Goal: Download file/media

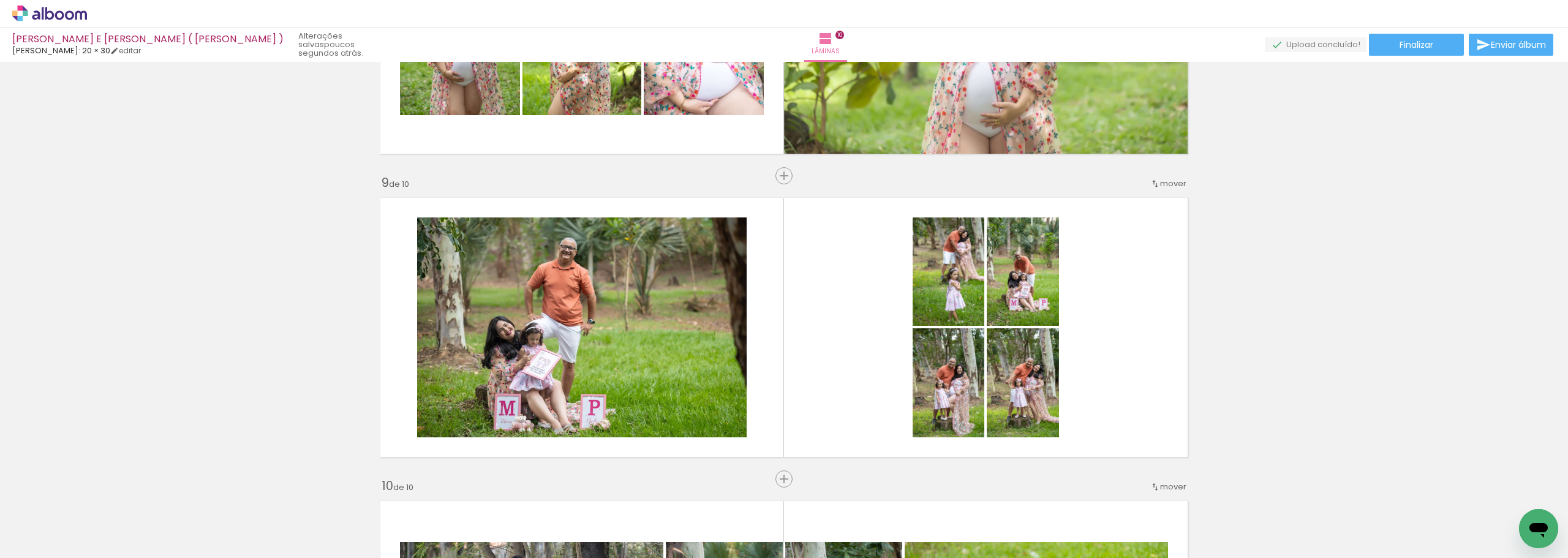
scroll to position [2295, 0]
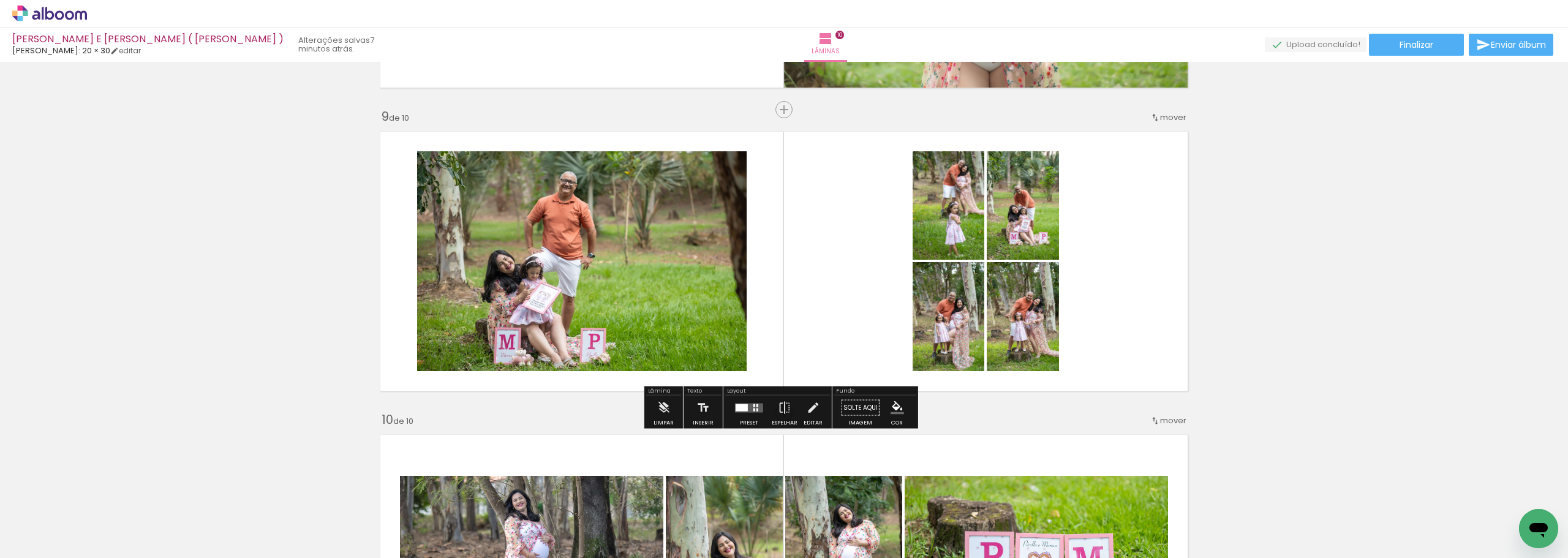
scroll to position [2418, 0]
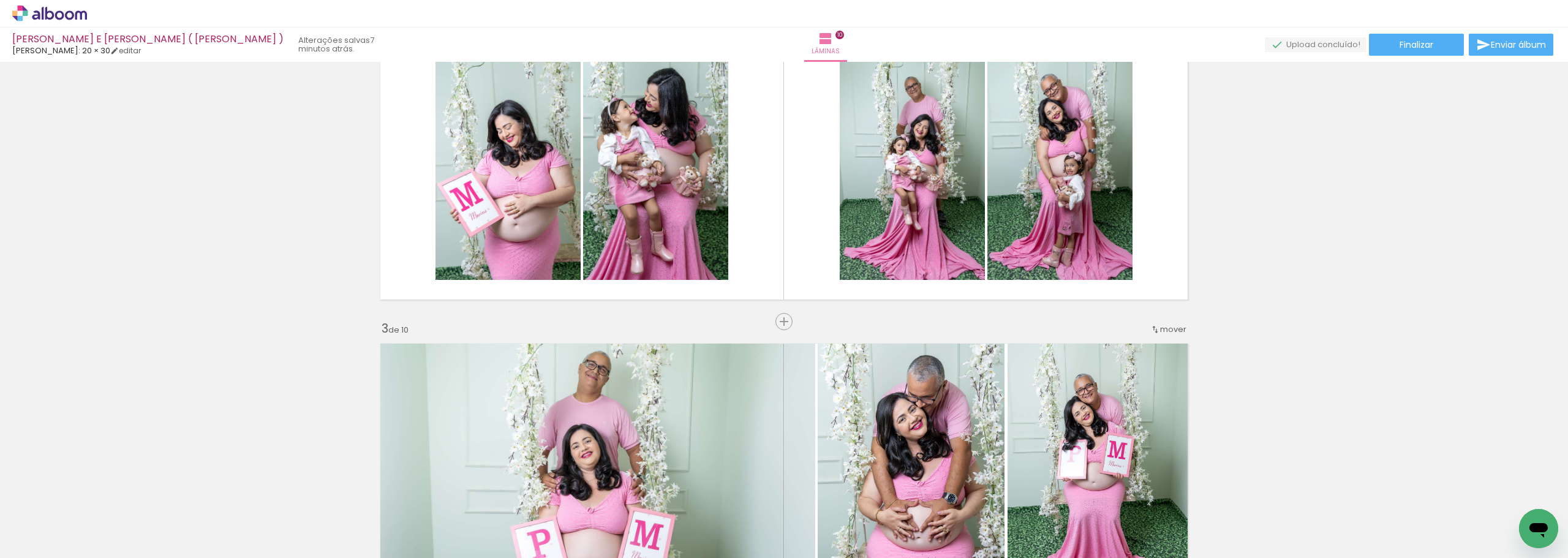
scroll to position [290, 0]
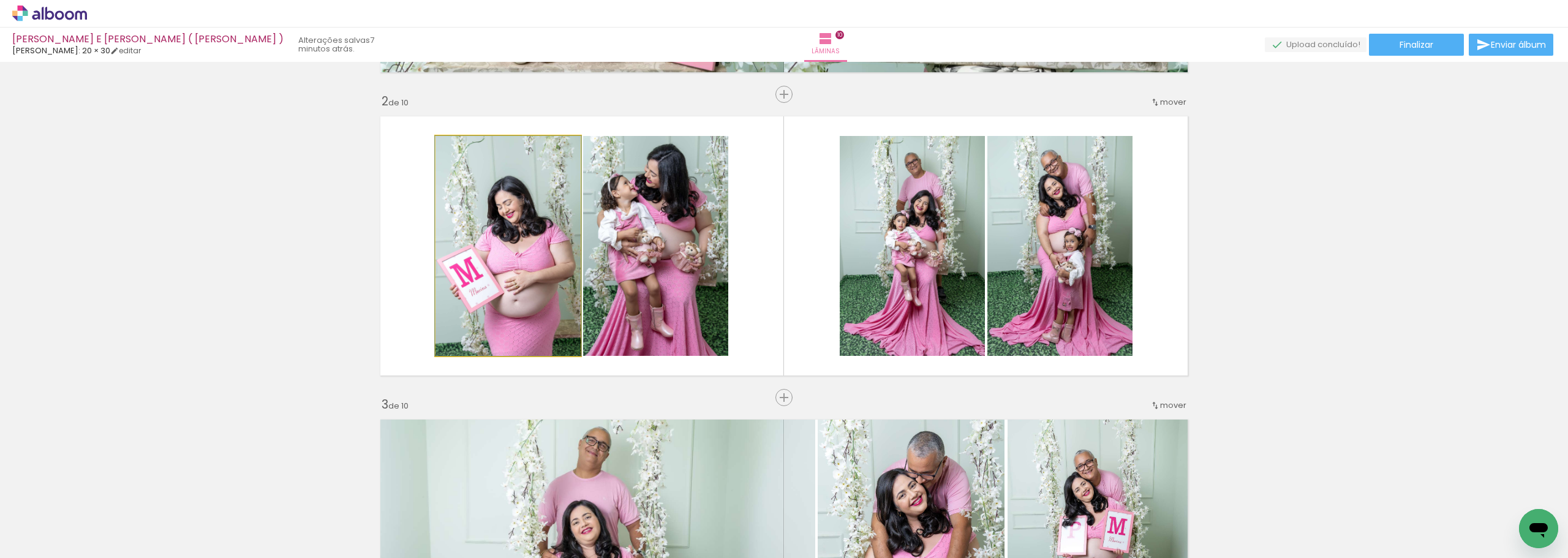
click at [539, 275] on quentale-photo at bounding box center [508, 246] width 145 height 220
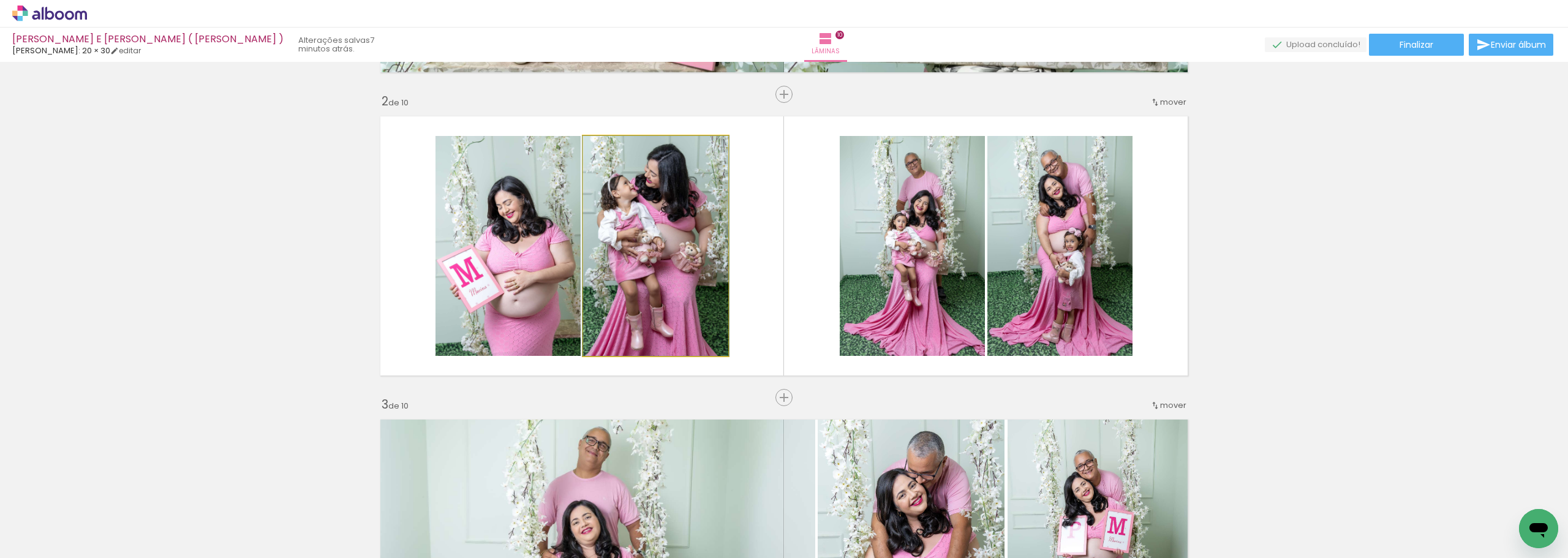
click at [630, 263] on quentale-photo at bounding box center [655, 246] width 145 height 220
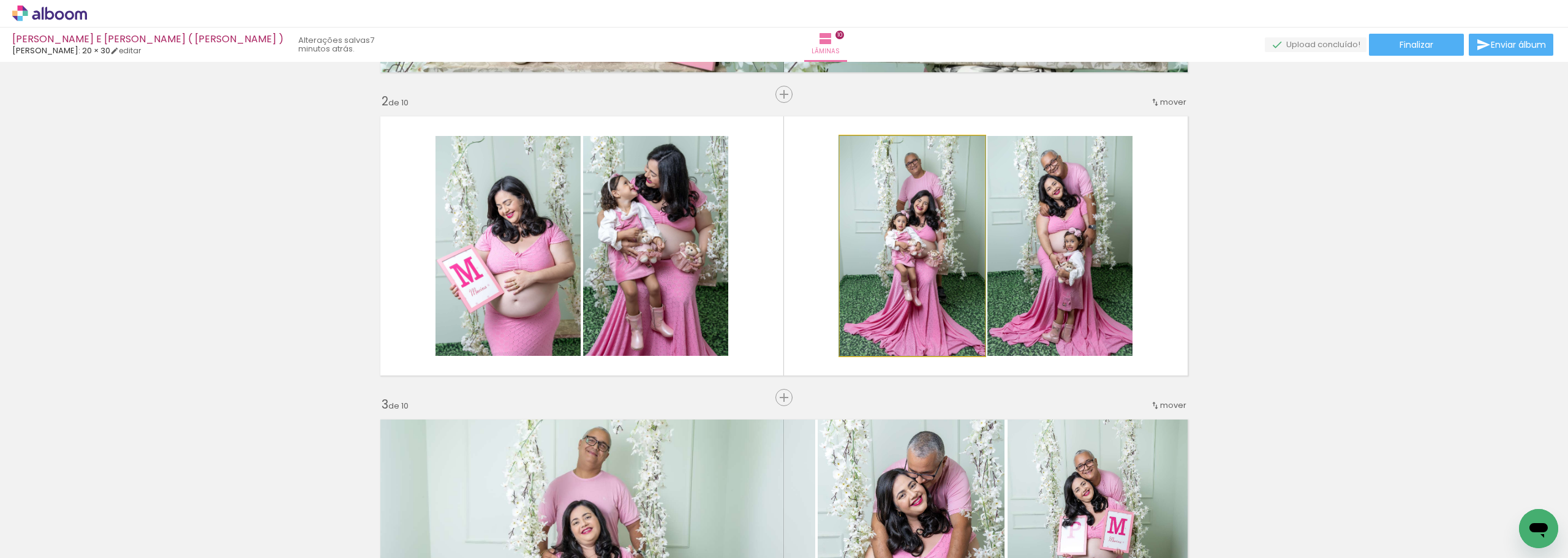
click at [851, 260] on quentale-photo at bounding box center [912, 246] width 145 height 220
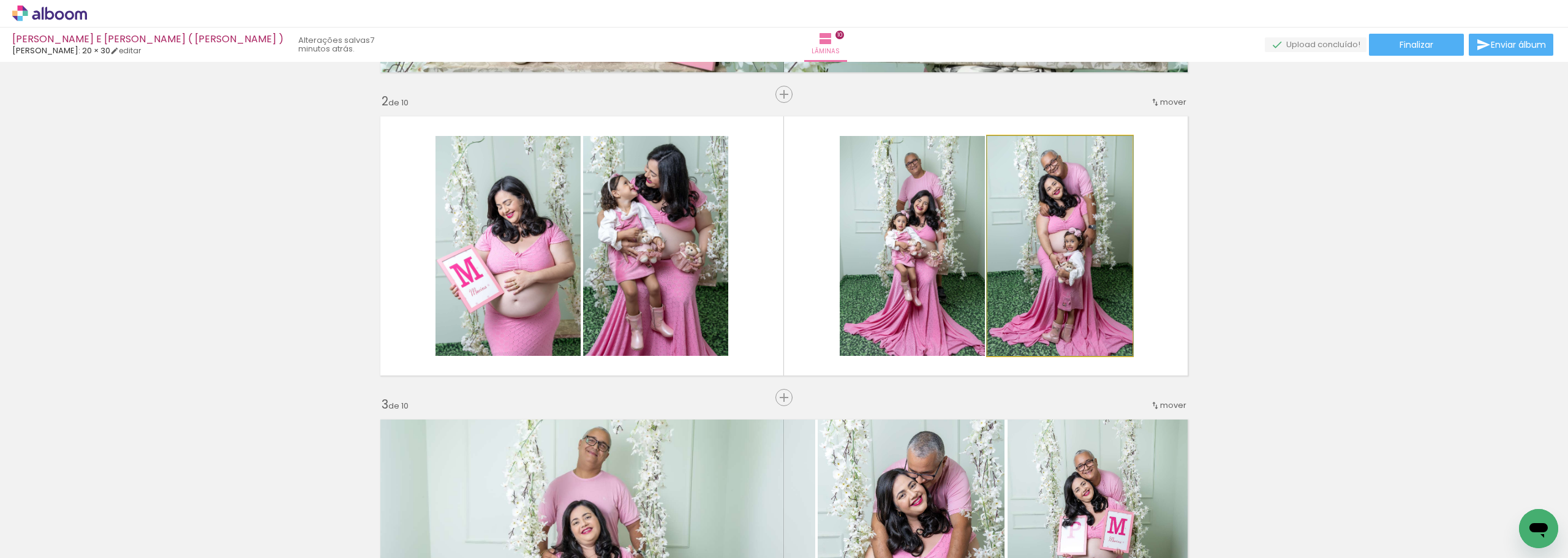
click at [1025, 253] on quentale-photo at bounding box center [1059, 246] width 145 height 220
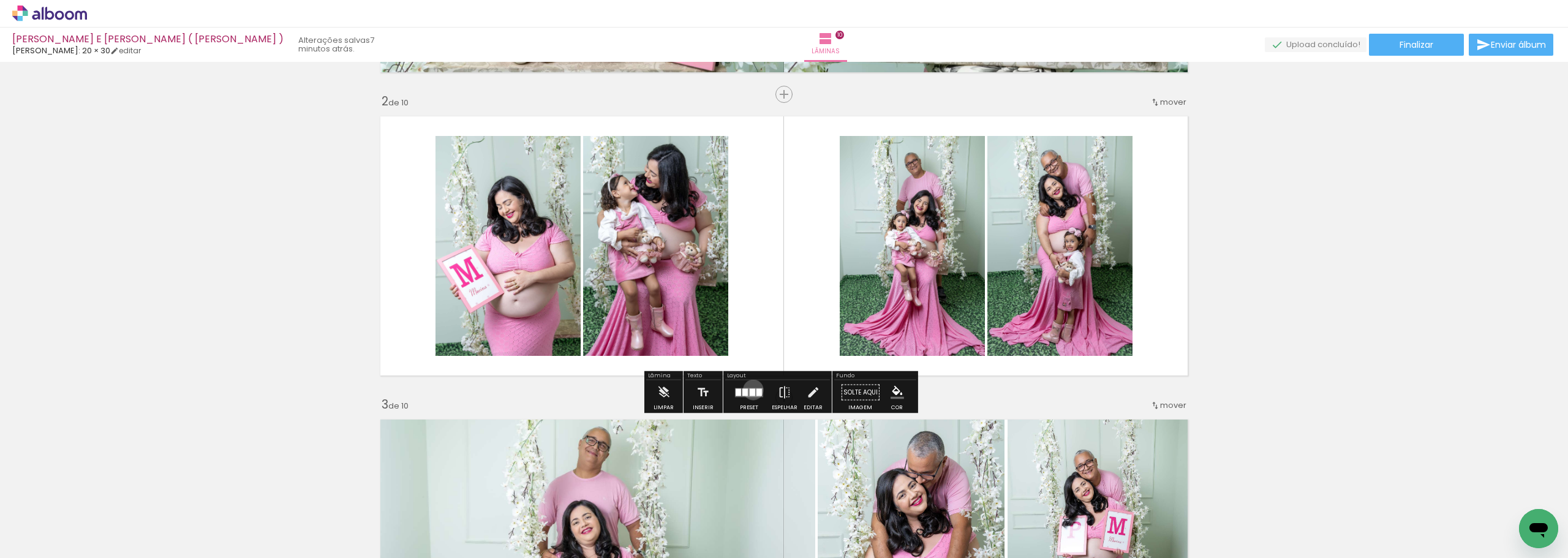
click at [750, 389] on div at bounding box center [753, 392] width 6 height 8
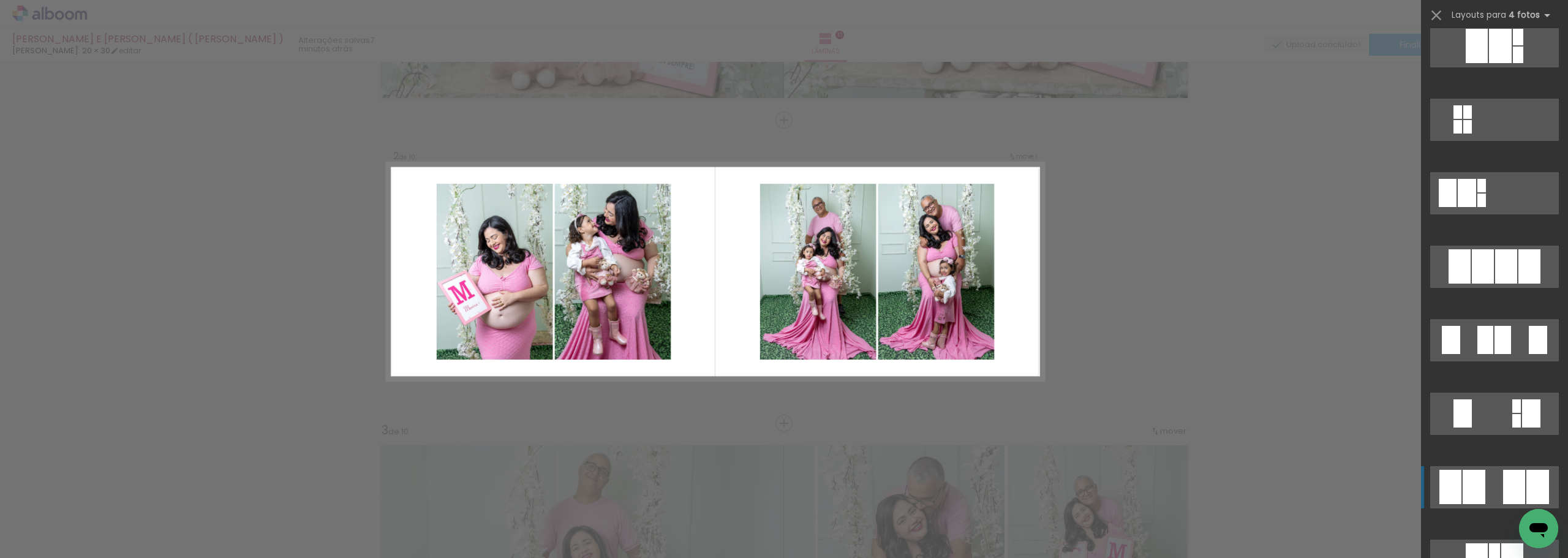
scroll to position [796, 0]
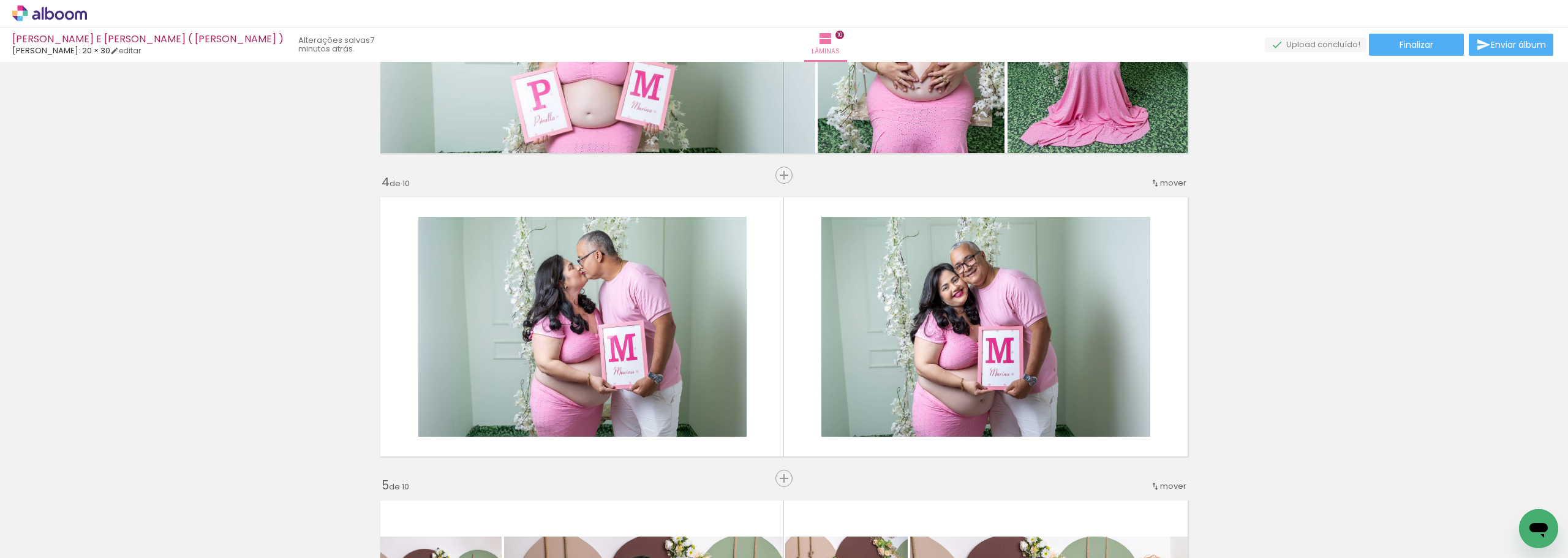
scroll to position [877, 0]
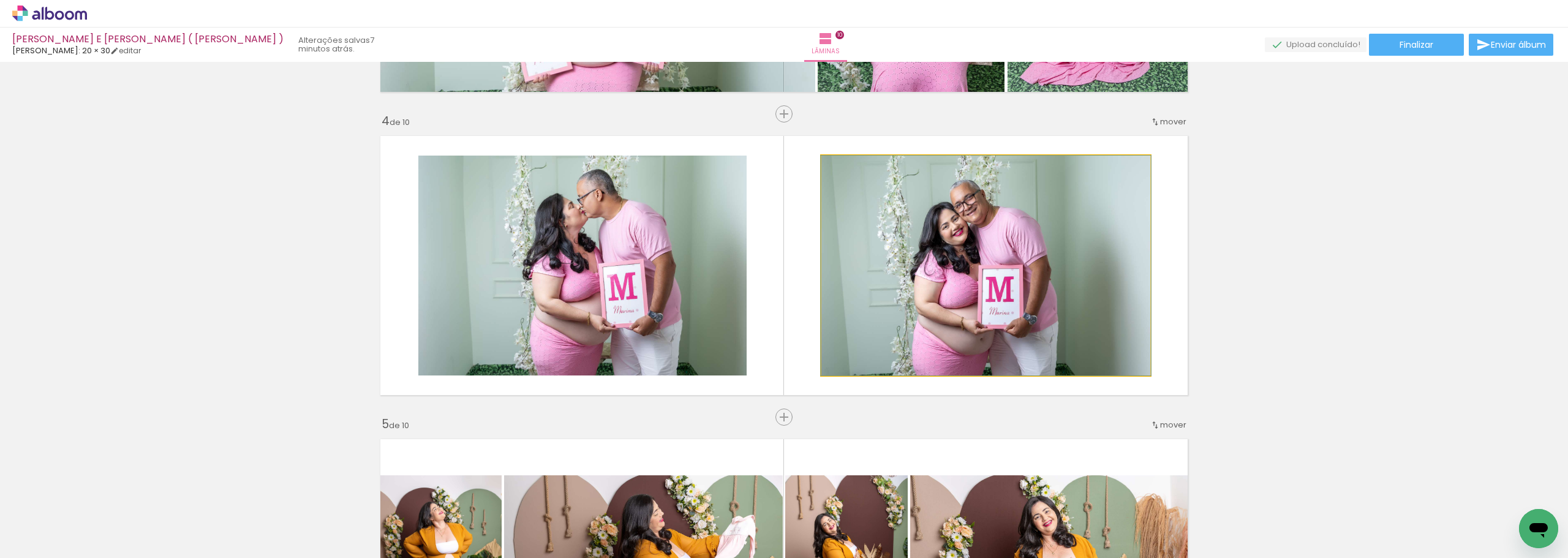
click at [947, 260] on quentale-photo at bounding box center [985, 265] width 329 height 220
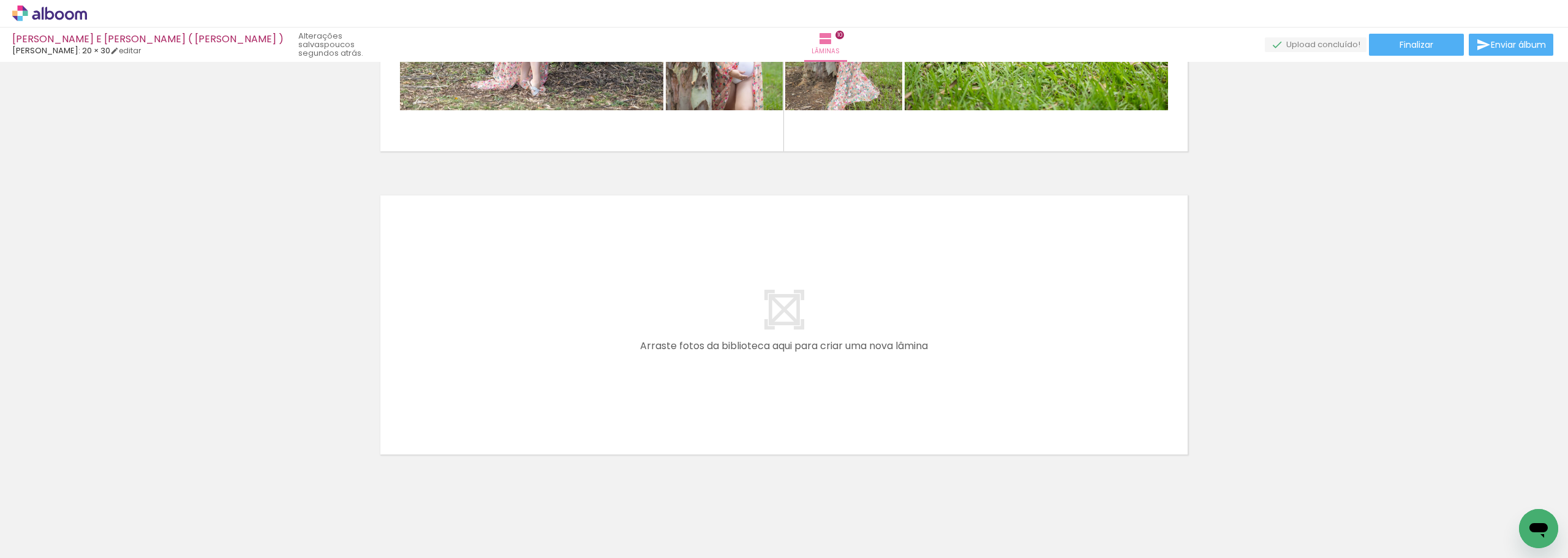
scroll to position [2961, 0]
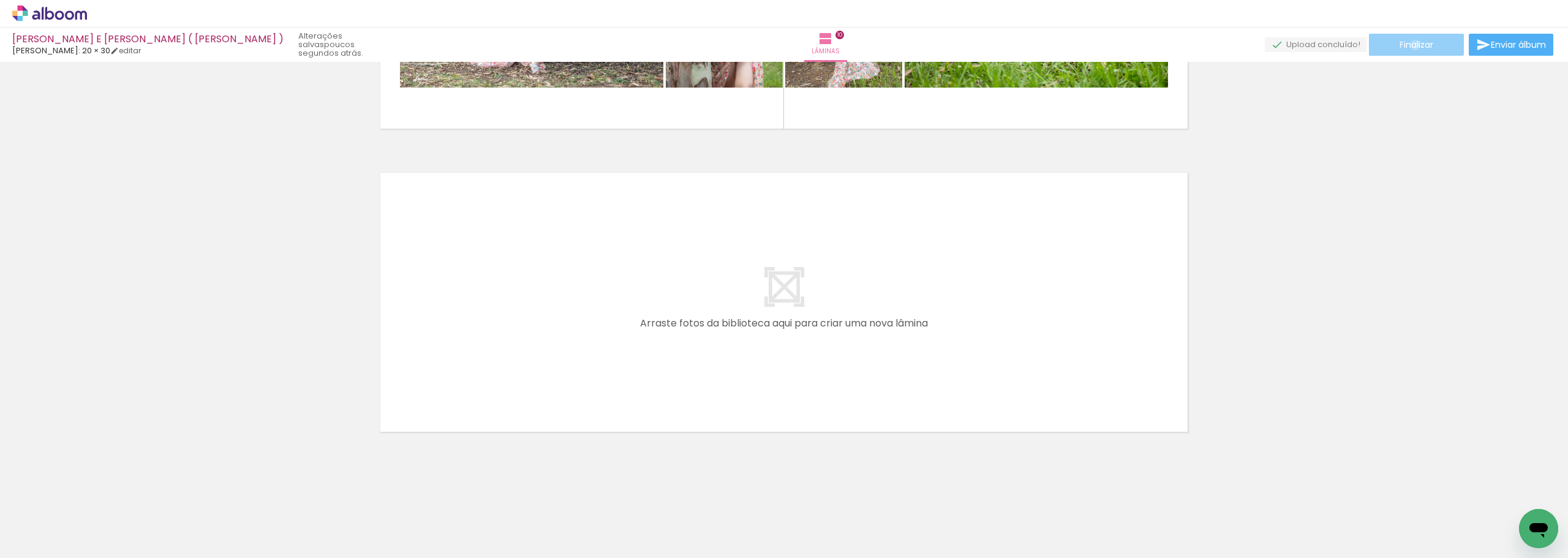
click at [1410, 45] on span "Finalizar" at bounding box center [1416, 44] width 33 height 9
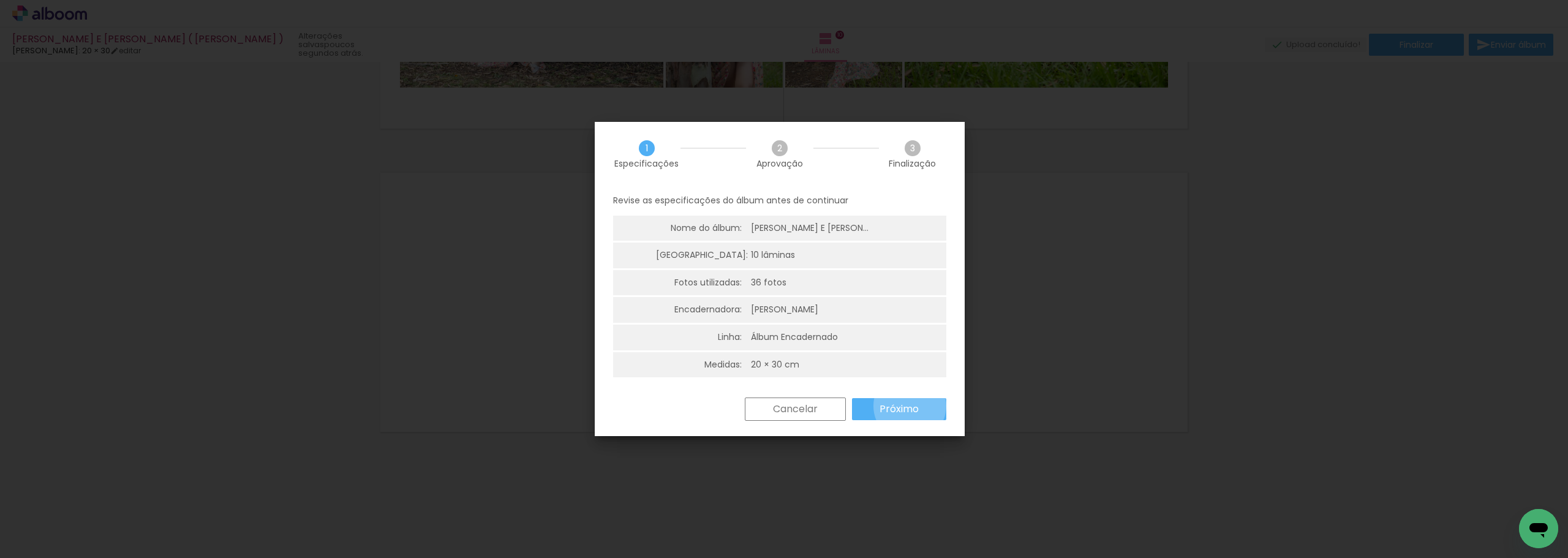
click at [0, 0] on slot "Próximo" at bounding box center [0, 0] width 0 height 0
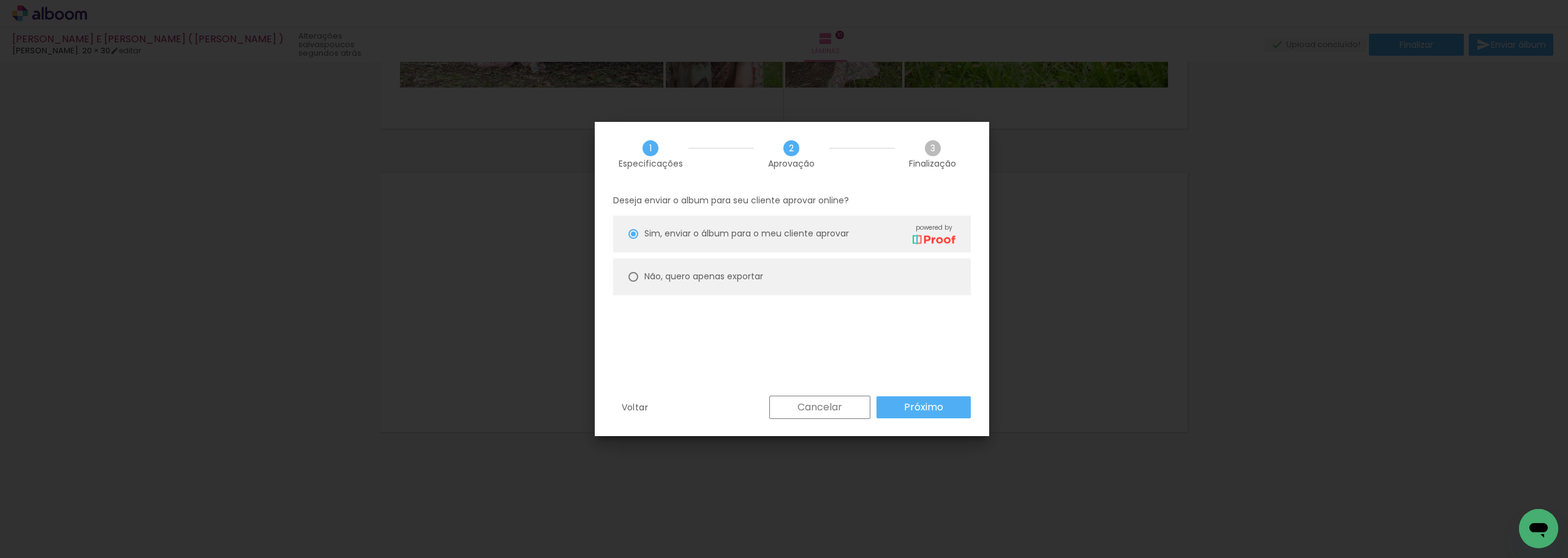
click at [0, 0] on slot "Não, quero apenas exportar" at bounding box center [0, 0] width 0 height 0
type paper-radio-button "on"
click at [0, 0] on slot "Próximo" at bounding box center [0, 0] width 0 height 0
type input "Alta, 300 DPI"
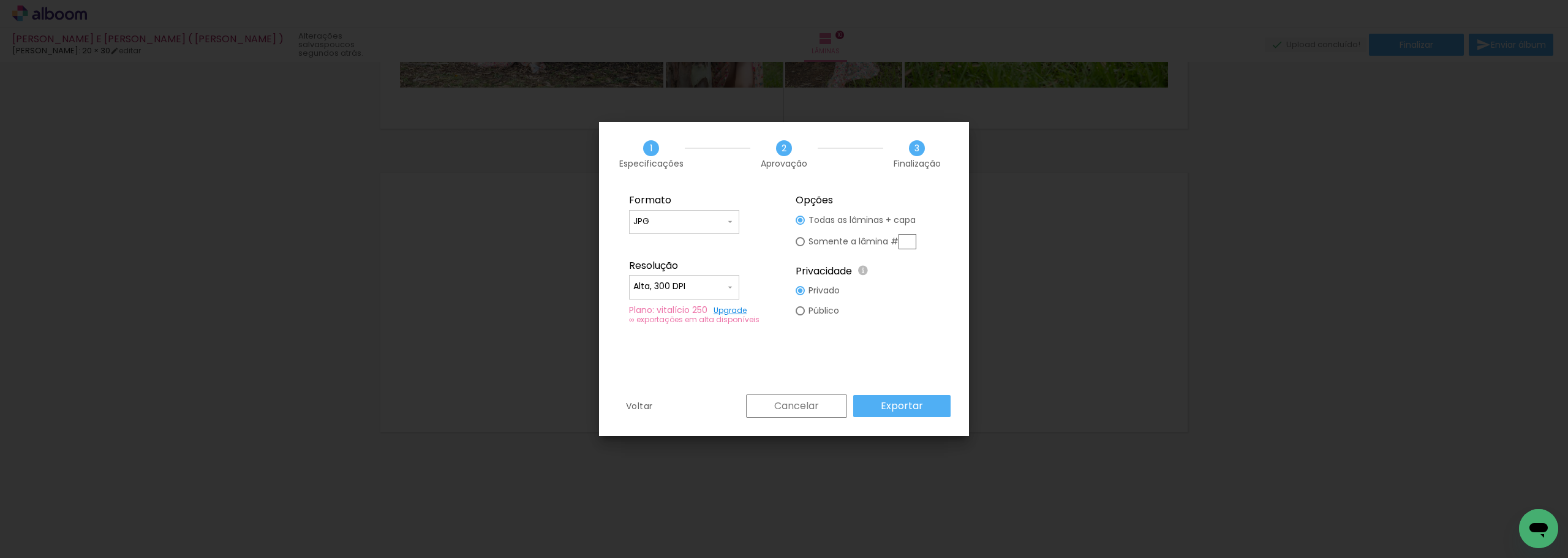
click at [0, 0] on slot "Exportar" at bounding box center [0, 0] width 0 height 0
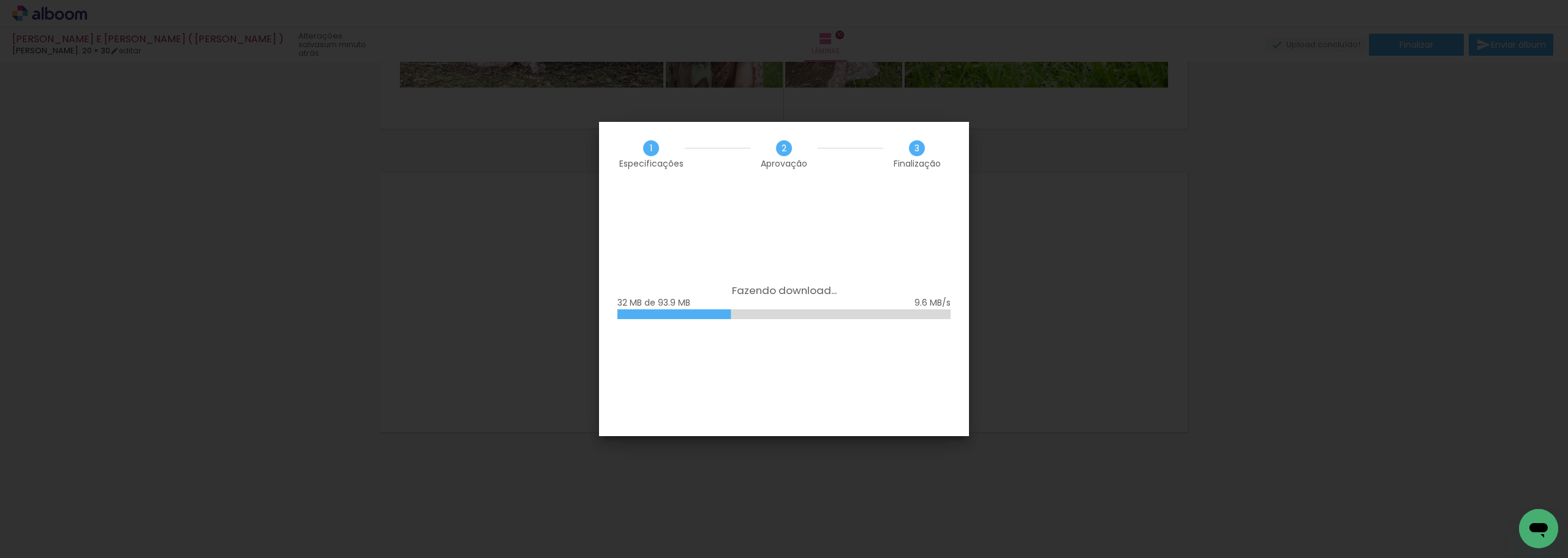
scroll to position [796, 0]
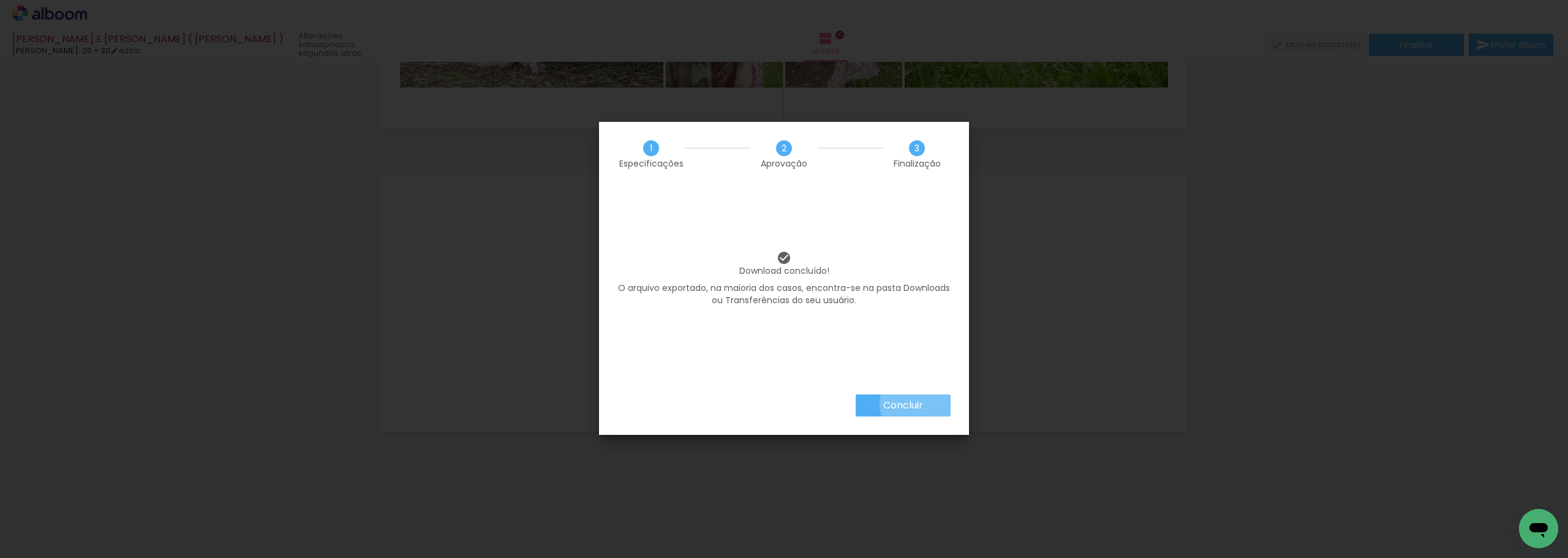
click at [0, 0] on slot "Concluir" at bounding box center [0, 0] width 0 height 0
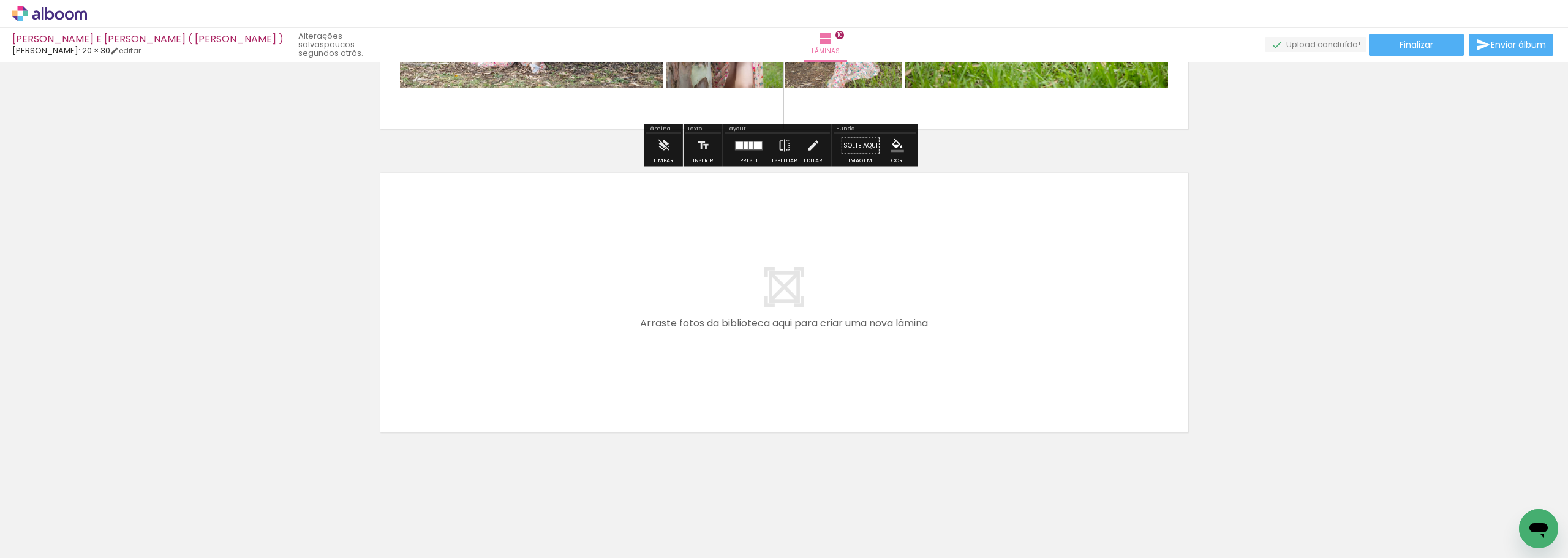
scroll to position [796, 0]
